Goal: Complete application form: Complete application form

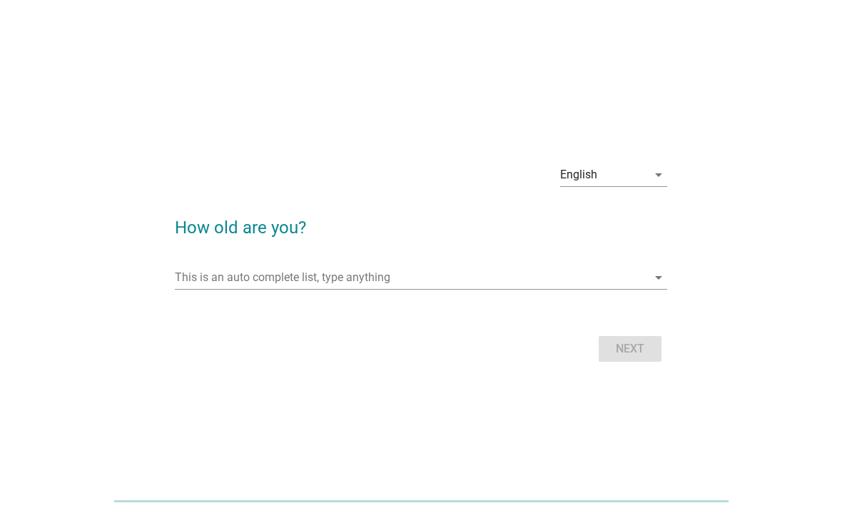
click at [422, 268] on input "This is an auto complete list, type anything" at bounding box center [411, 277] width 473 height 23
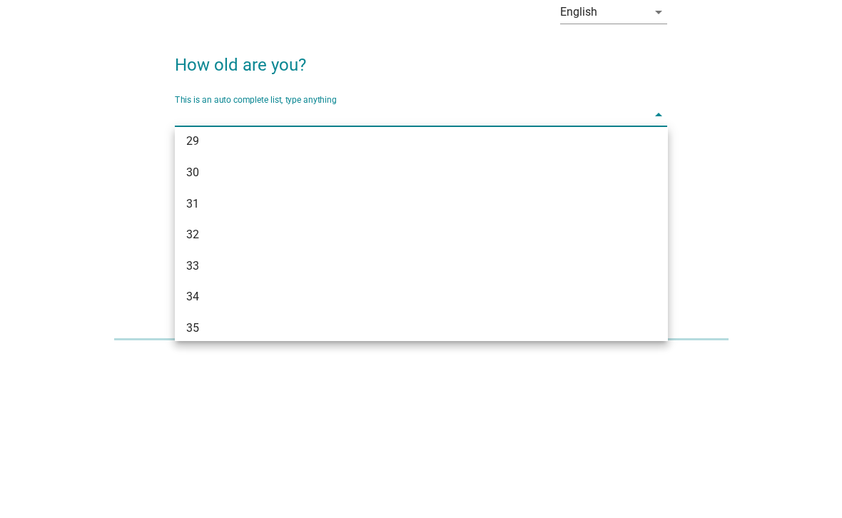
scroll to position [348, 0]
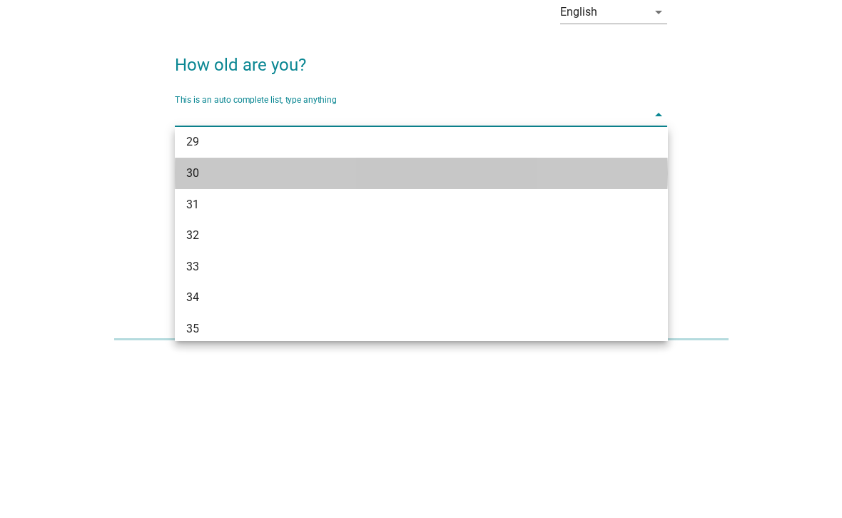
click at [245, 327] on div "30" at bounding box center [401, 335] width 431 height 17
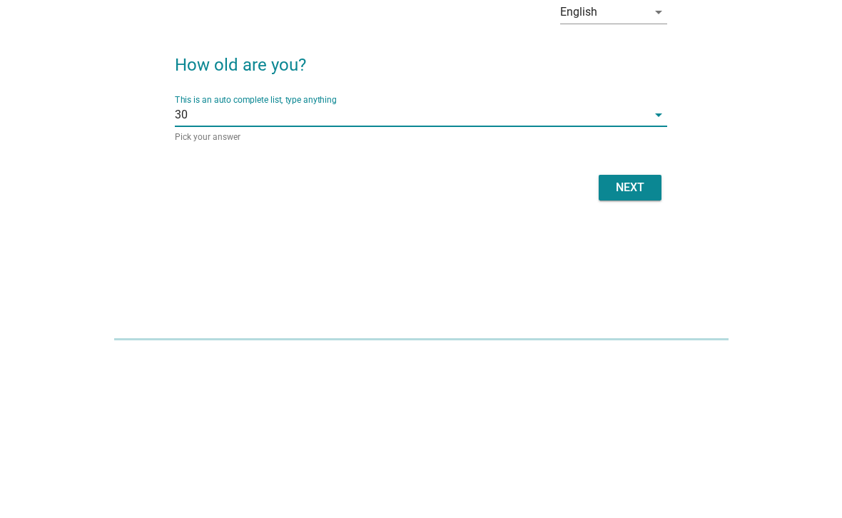
click at [644, 337] on button "Next" at bounding box center [630, 350] width 63 height 26
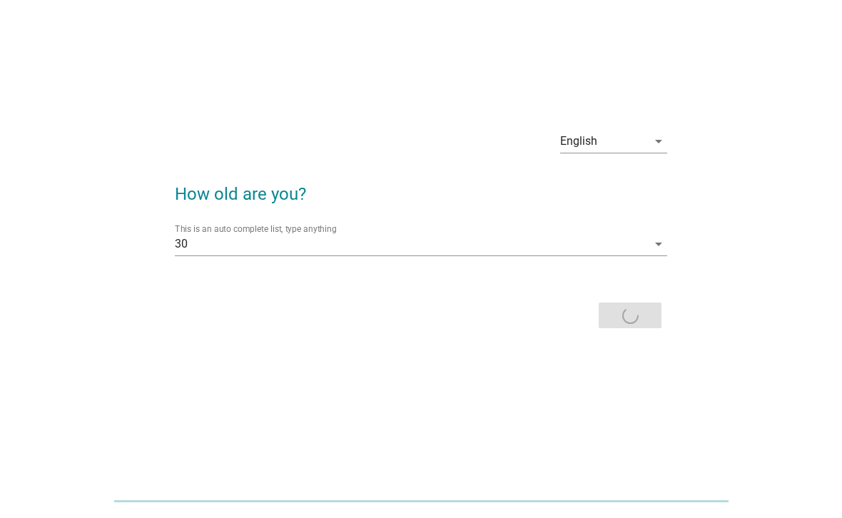
scroll to position [0, 0]
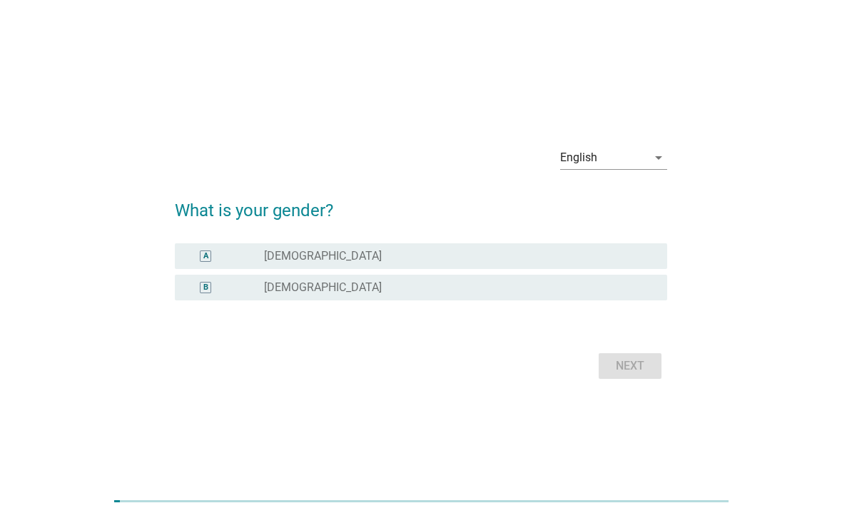
click at [400, 295] on div "B radio_button_unchecked [DEMOGRAPHIC_DATA]" at bounding box center [421, 288] width 493 height 26
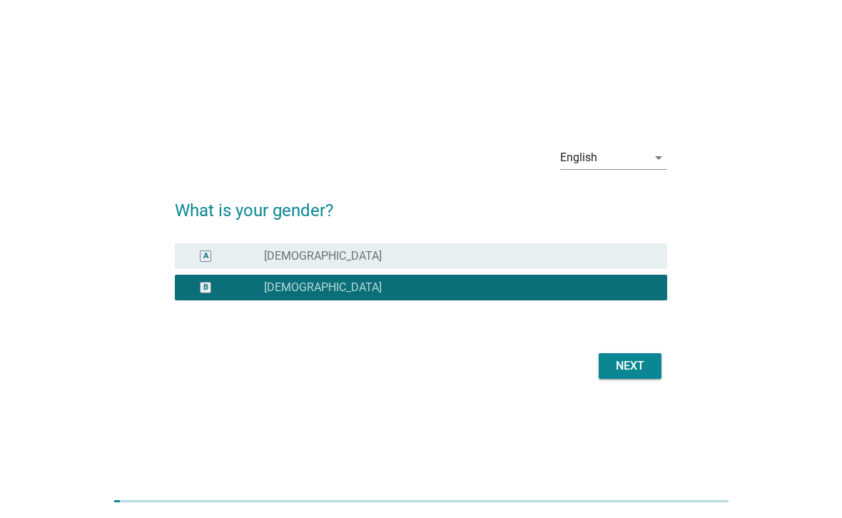
click at [631, 389] on div "English arrow_drop_down What is your gender? A radio_button_unchecked [DEMOGRAP…" at bounding box center [421, 258] width 516 height 271
click at [639, 370] on div "Next" at bounding box center [630, 365] width 40 height 17
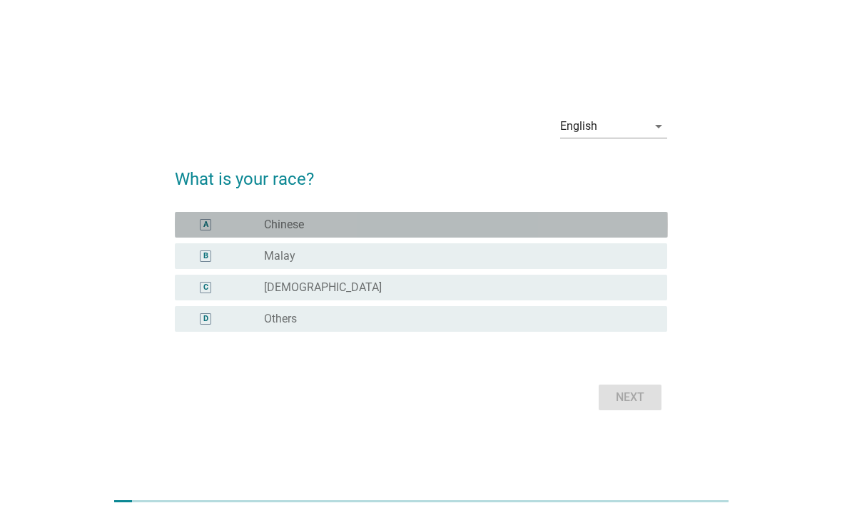
click at [411, 223] on div "radio_button_unchecked Chinese" at bounding box center [454, 225] width 380 height 14
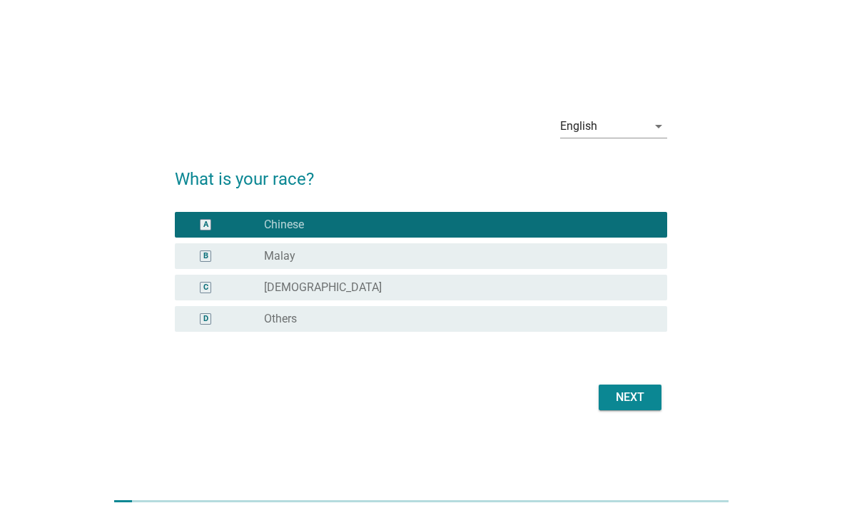
click at [626, 408] on button "Next" at bounding box center [630, 398] width 63 height 26
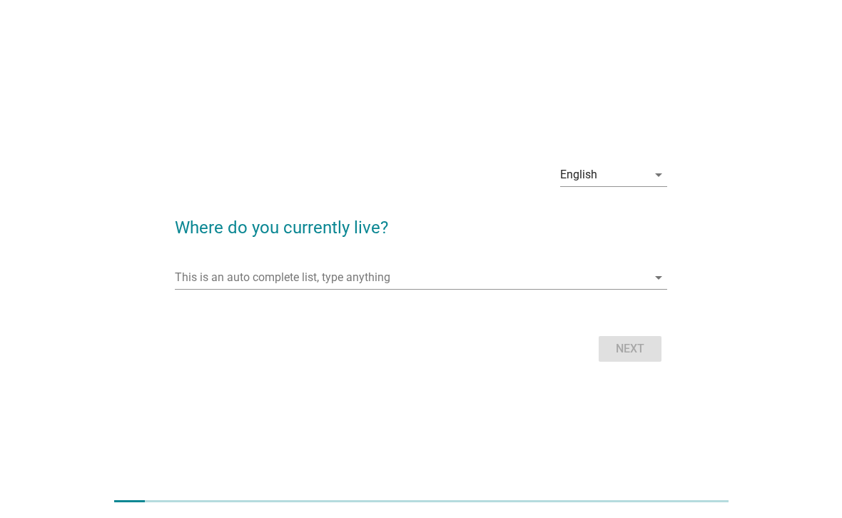
click at [436, 275] on input "This is an auto complete list, type anything" at bounding box center [411, 277] width 473 height 23
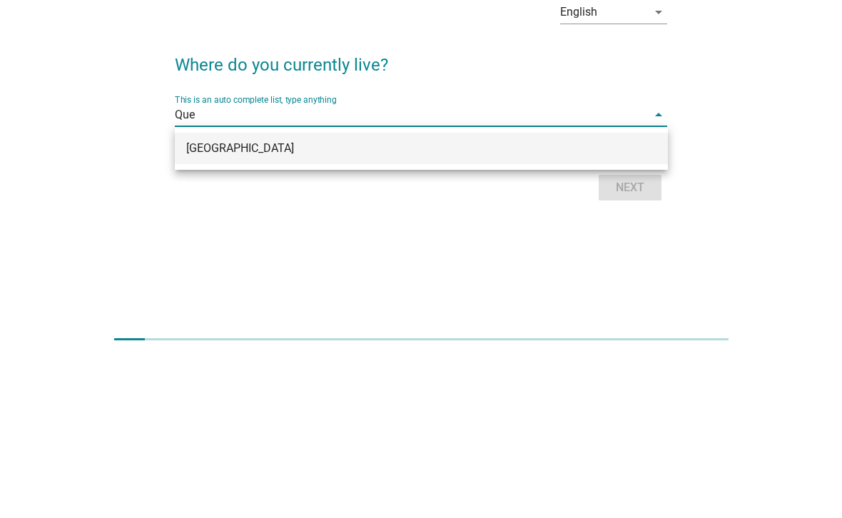
type input "Quee"
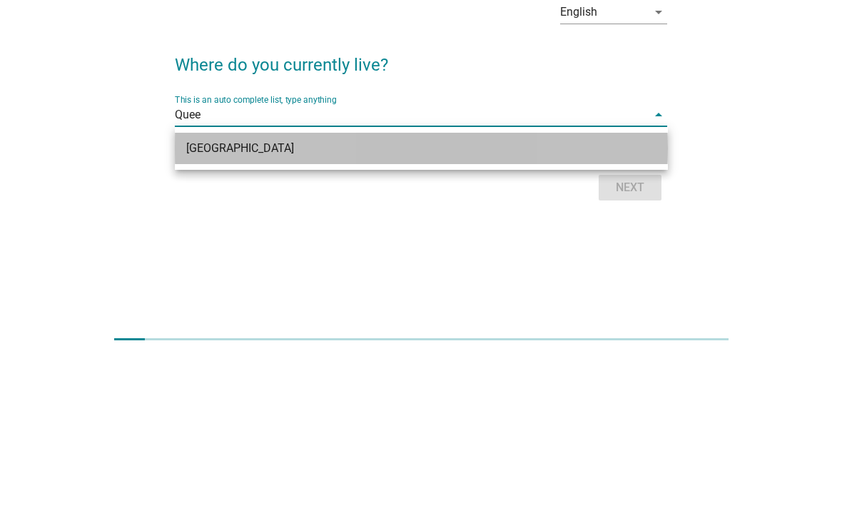
click at [303, 295] on div "[GEOGRAPHIC_DATA]" at bounding box center [421, 310] width 493 height 31
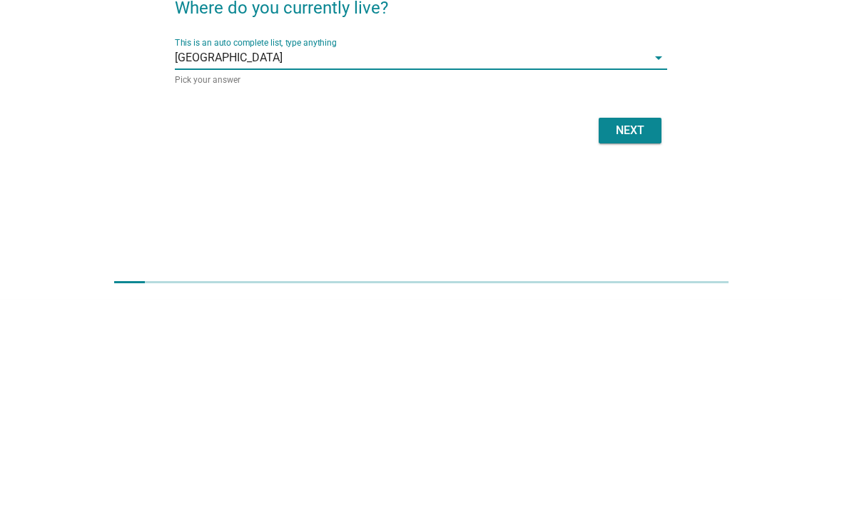
click at [621, 337] on button "Next" at bounding box center [630, 350] width 63 height 26
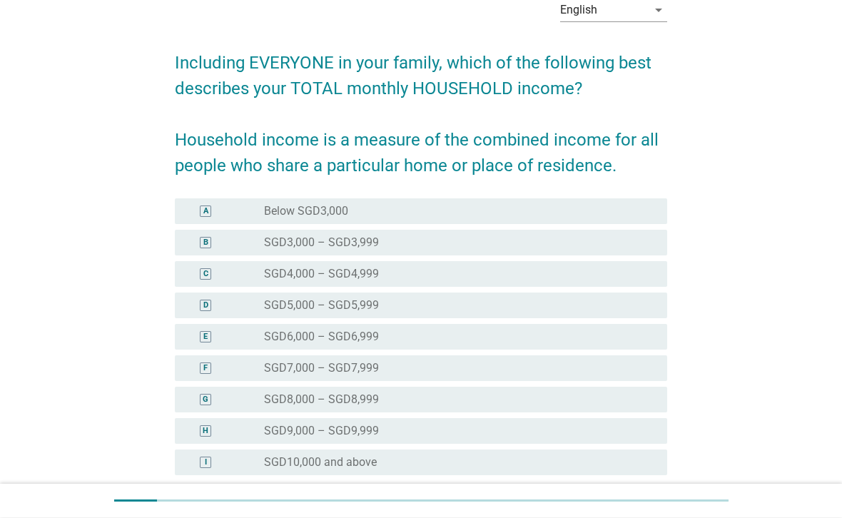
scroll to position [76, 0]
click at [406, 334] on div "radio_button_unchecked SGD6,000 – SGD6,999" at bounding box center [454, 337] width 380 height 14
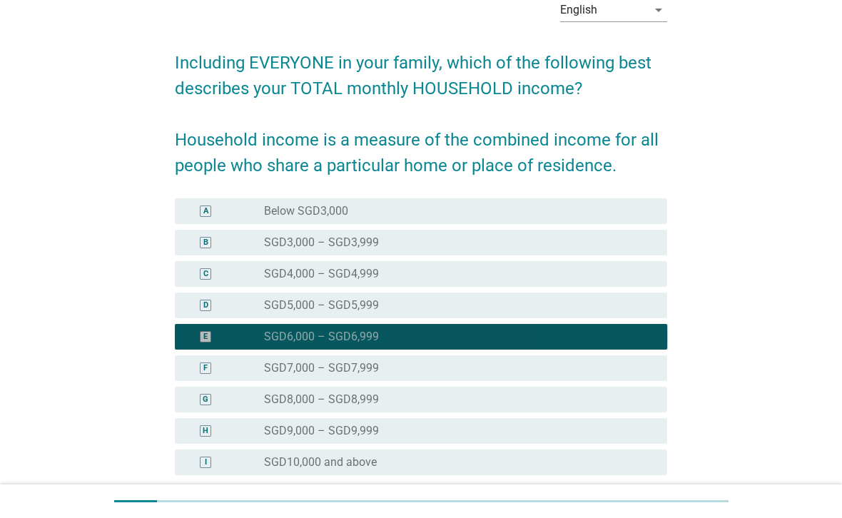
click at [424, 337] on div "radio_button_checked SGD6,000 – SGD6,999" at bounding box center [454, 337] width 380 height 14
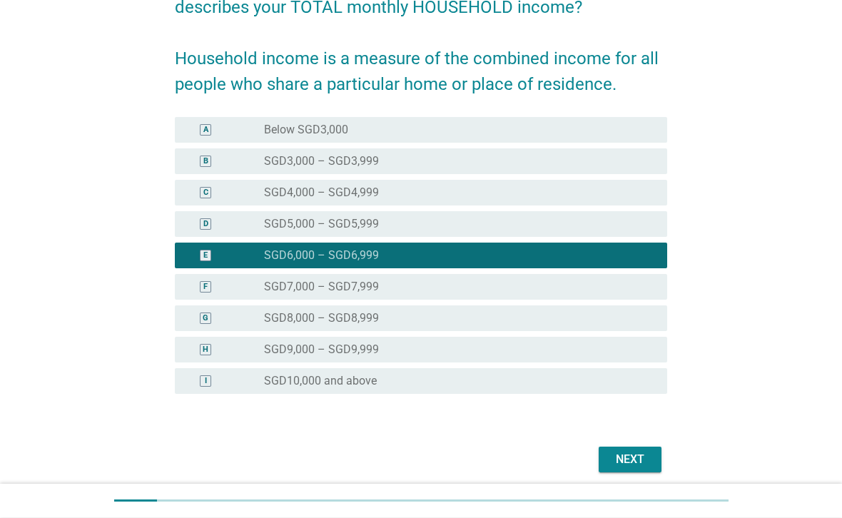
scroll to position [158, 0]
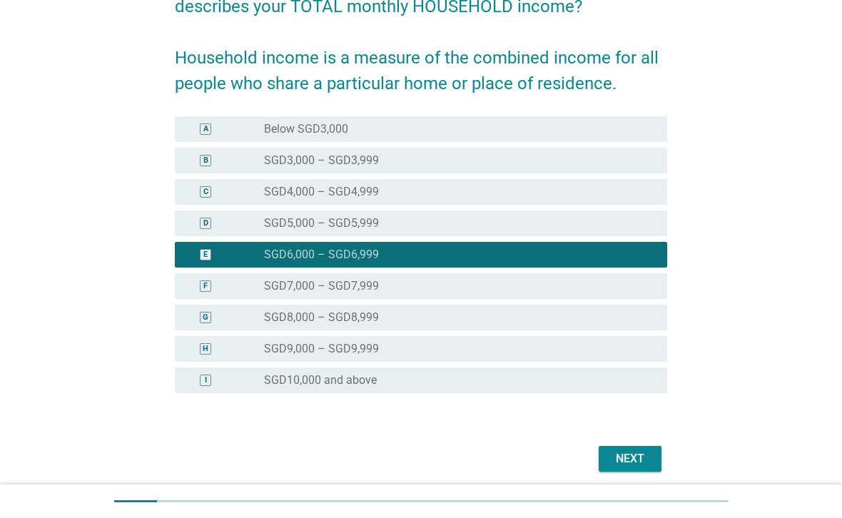
click at [649, 467] on button "Next" at bounding box center [630, 459] width 63 height 26
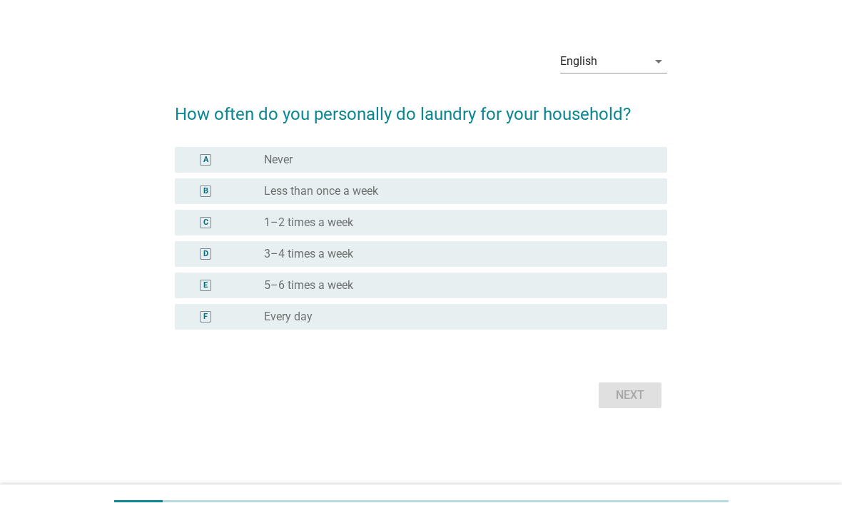
scroll to position [0, 0]
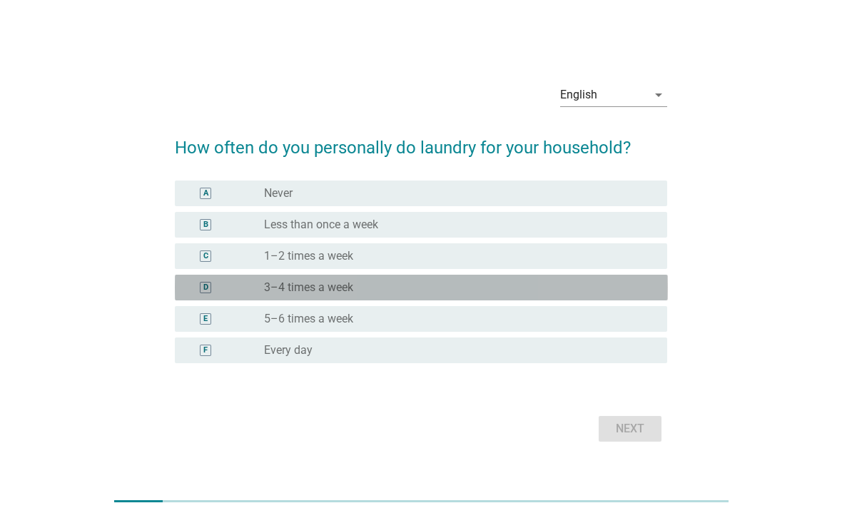
click at [409, 287] on div "radio_button_unchecked 3–4 times a week" at bounding box center [454, 287] width 380 height 14
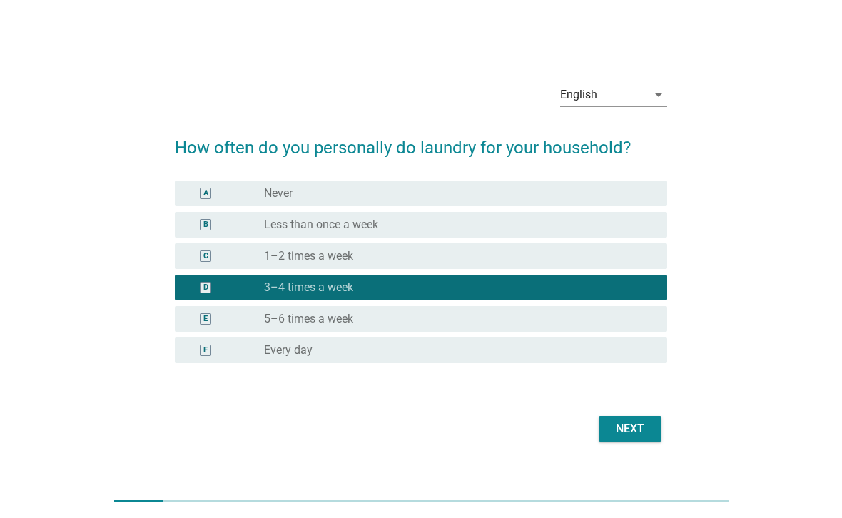
click at [621, 423] on div "Next" at bounding box center [630, 428] width 40 height 17
click at [639, 432] on div "English arrow_drop_down How often do you personally do laundry for your househo…" at bounding box center [421, 259] width 516 height 397
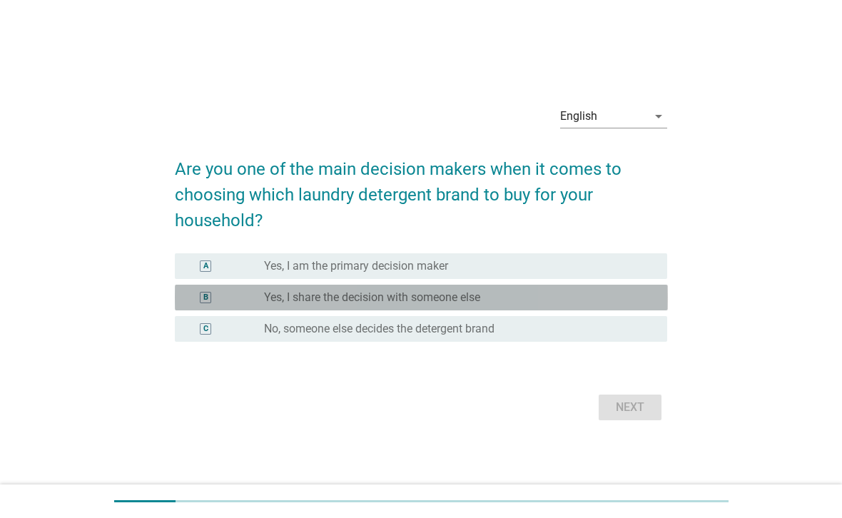
click at [430, 292] on label "Yes, I share the decision with someone else" at bounding box center [372, 297] width 216 height 14
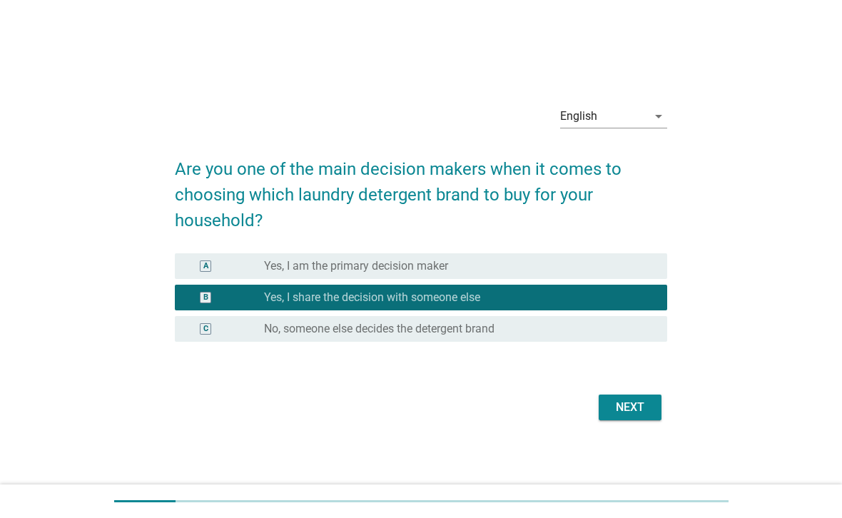
click at [604, 410] on button "Next" at bounding box center [630, 408] width 63 height 26
